Goal: Information Seeking & Learning: Find specific fact

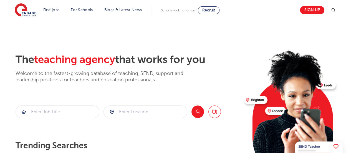
click at [333, 11] on img at bounding box center [333, 10] width 7 height 7
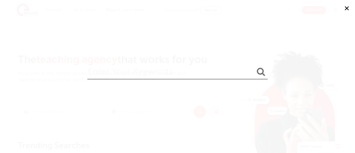
click at [204, 76] on input "search" at bounding box center [177, 70] width 180 height 18
type input "pay"
click at [255, 67] on button "submit" at bounding box center [261, 72] width 13 height 10
